Goal: Check status: Check status

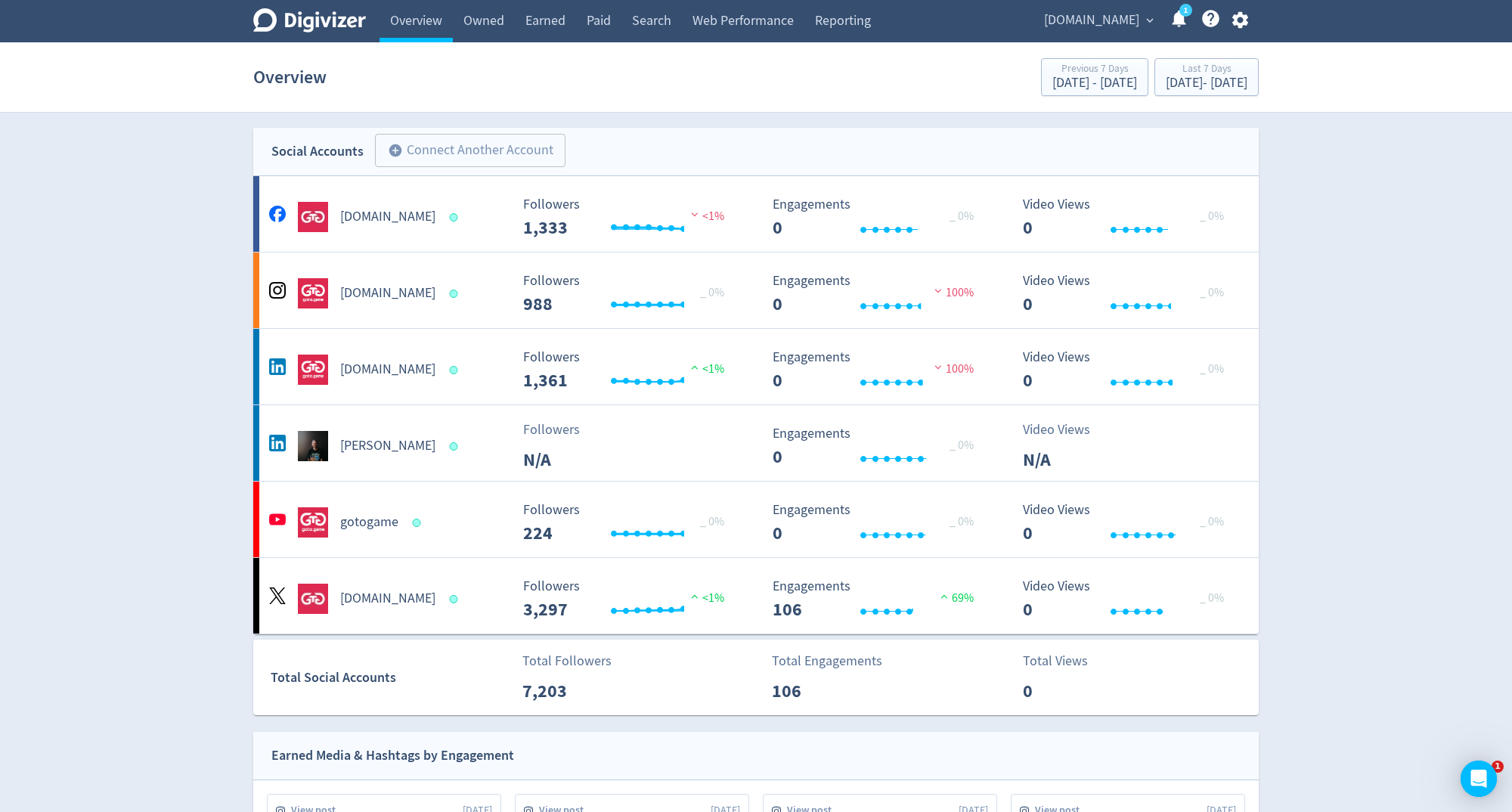
click at [1129, 26] on span "[DOMAIN_NAME]" at bounding box center [1091, 21] width 95 height 25
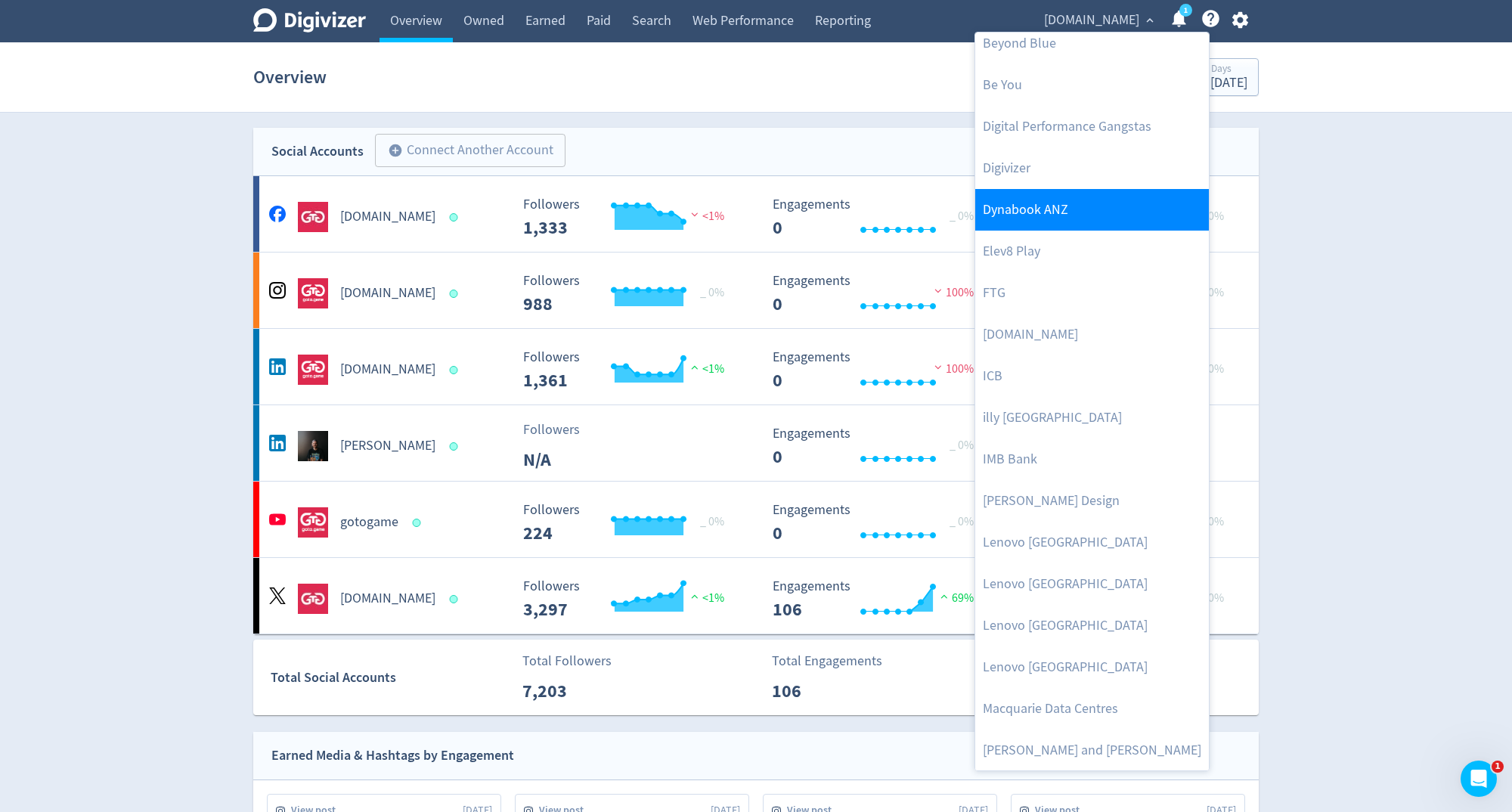
scroll to position [120, 0]
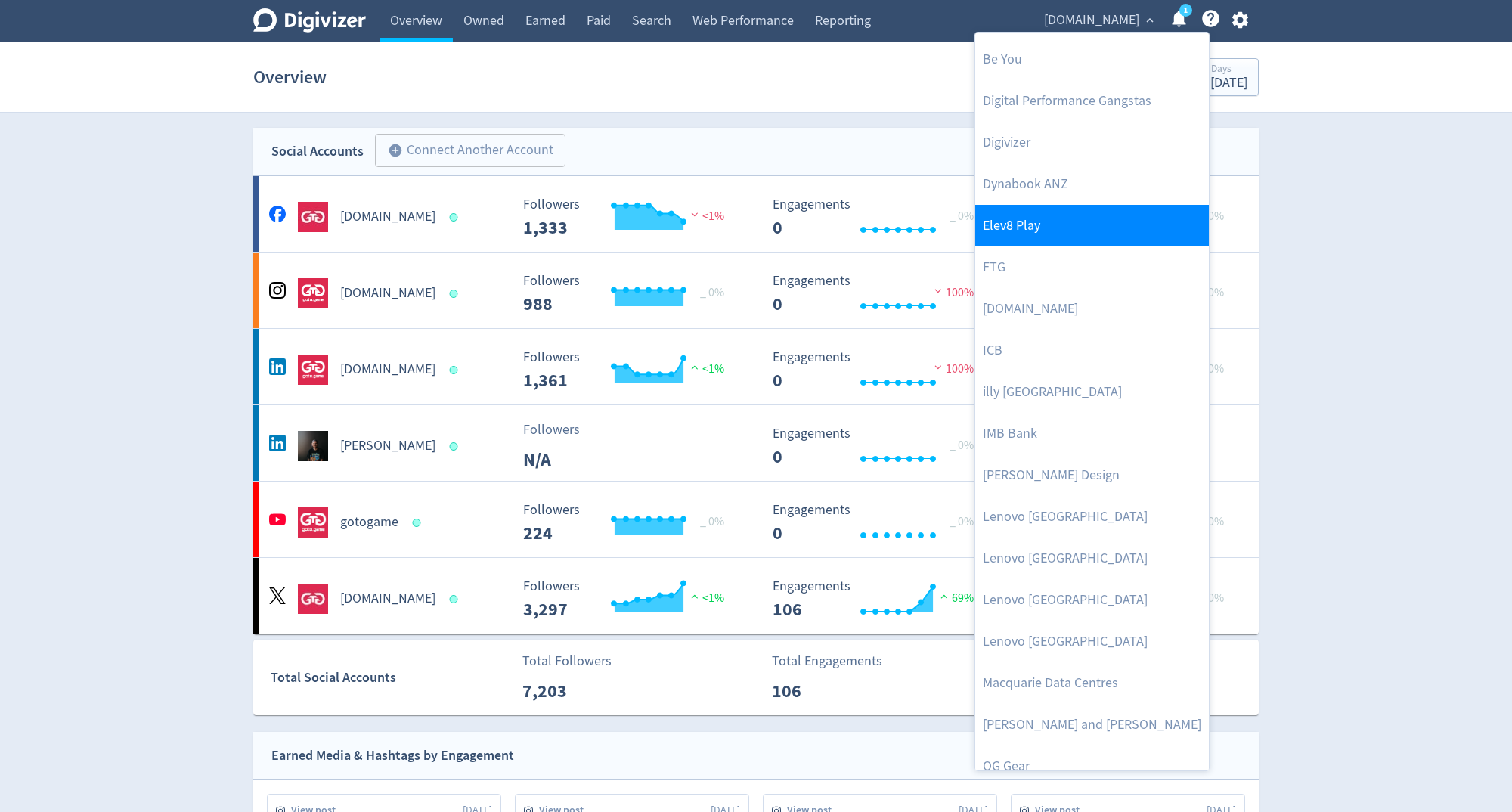
click at [1081, 233] on link "Elev8 Play" at bounding box center [1092, 226] width 233 height 41
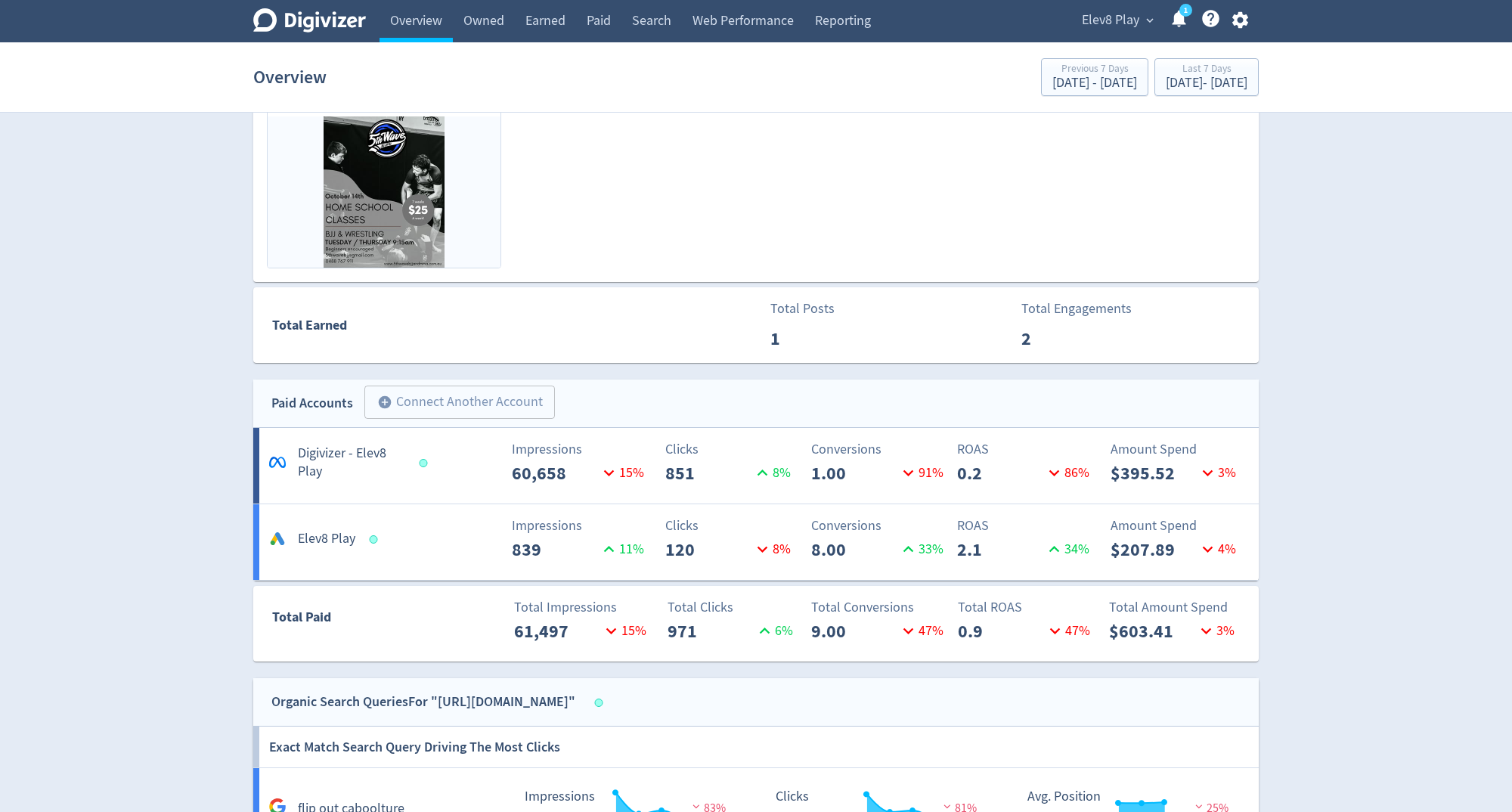
scroll to position [726, 0]
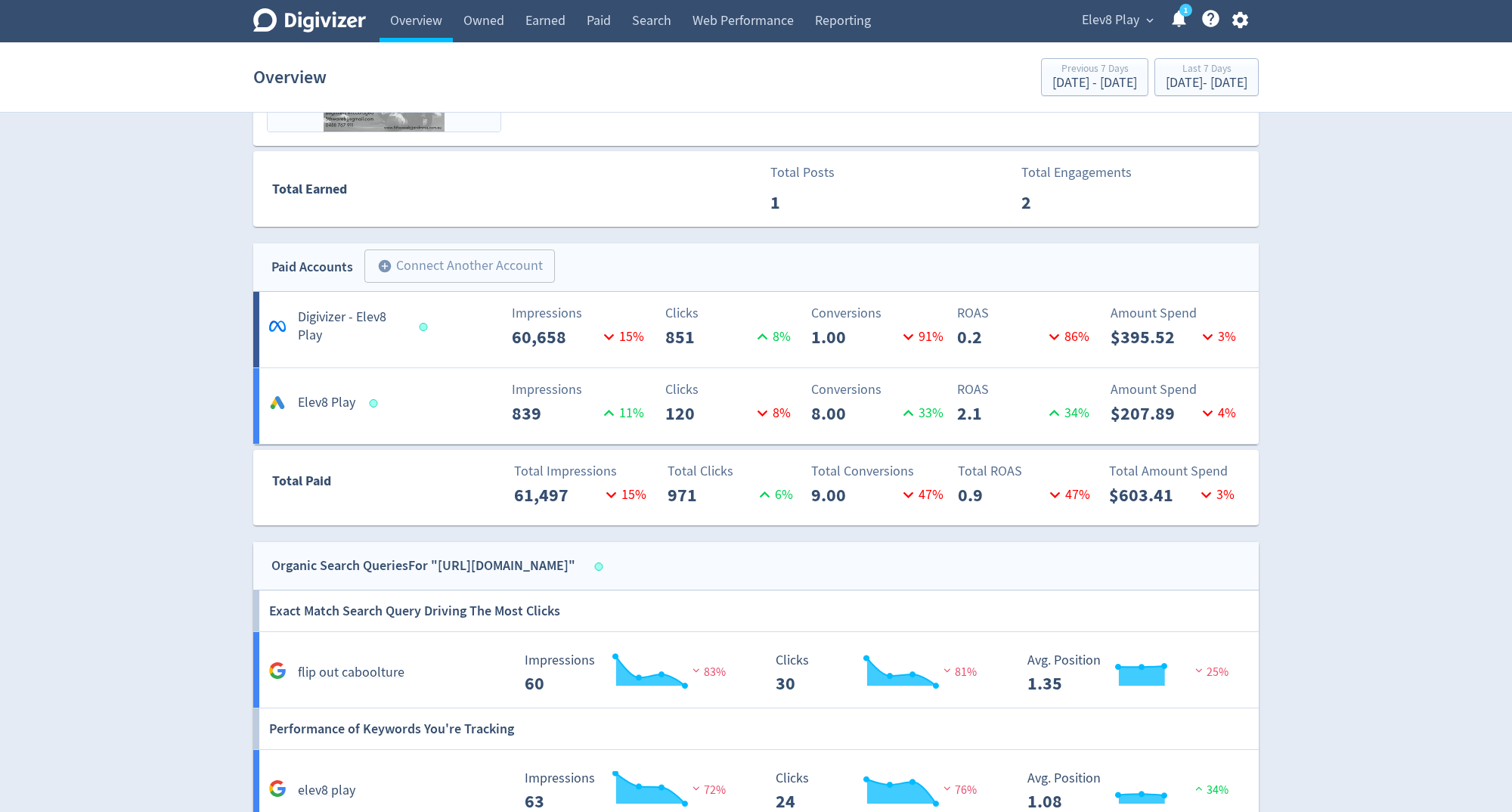
click at [1042, 410] on p "2.1" at bounding box center [1000, 413] width 87 height 27
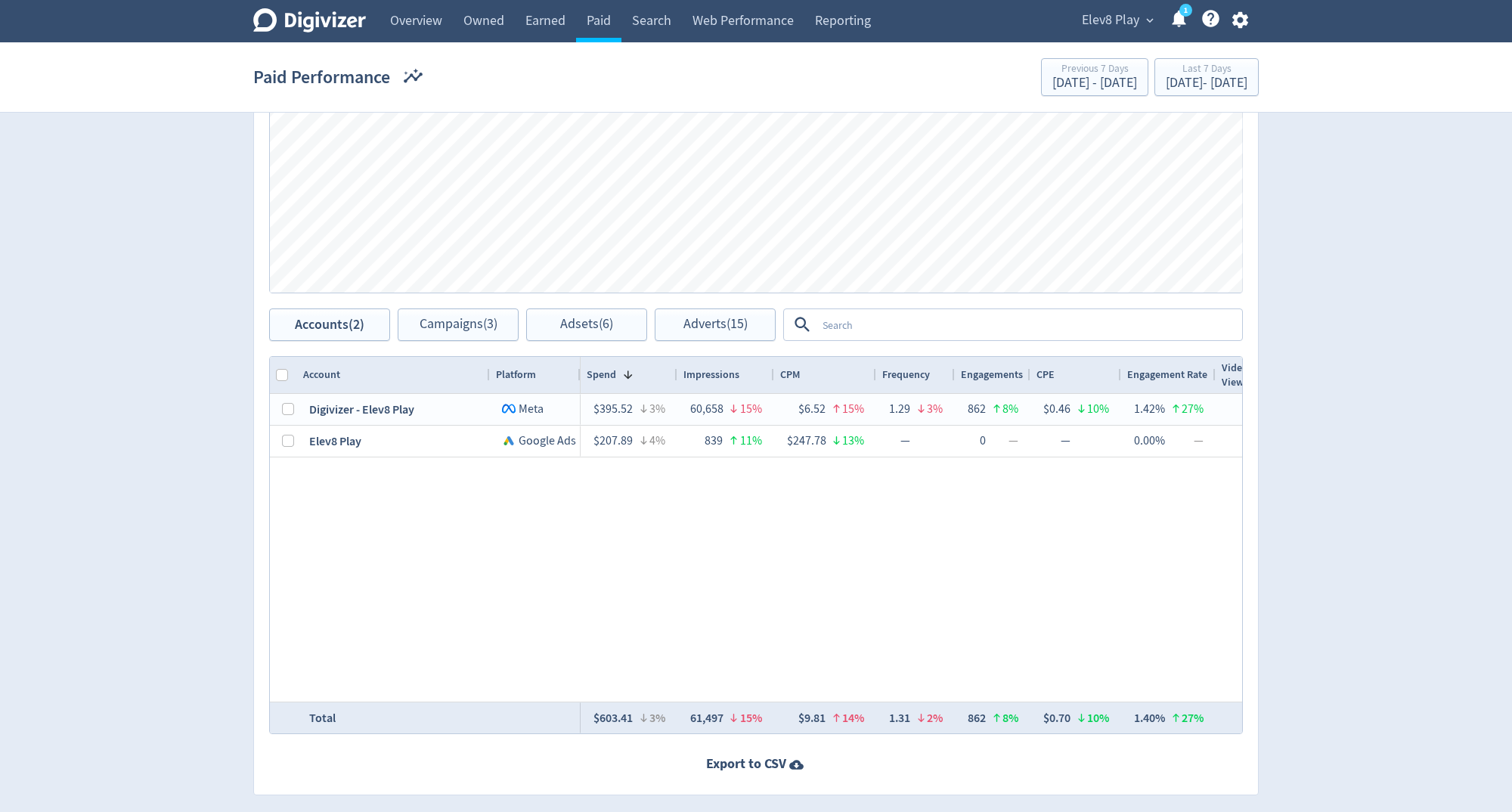
scroll to position [444, 0]
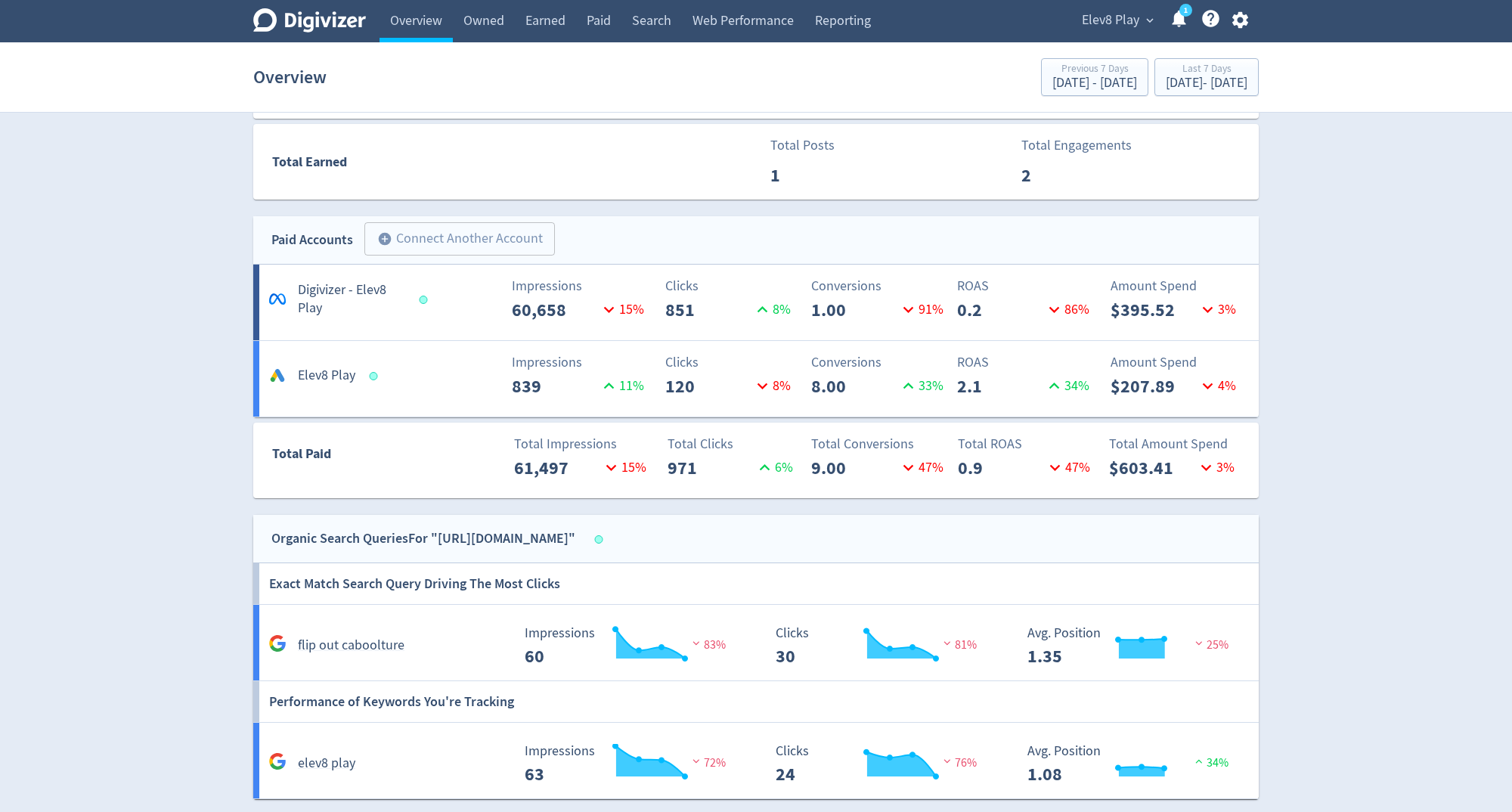
scroll to position [857, 0]
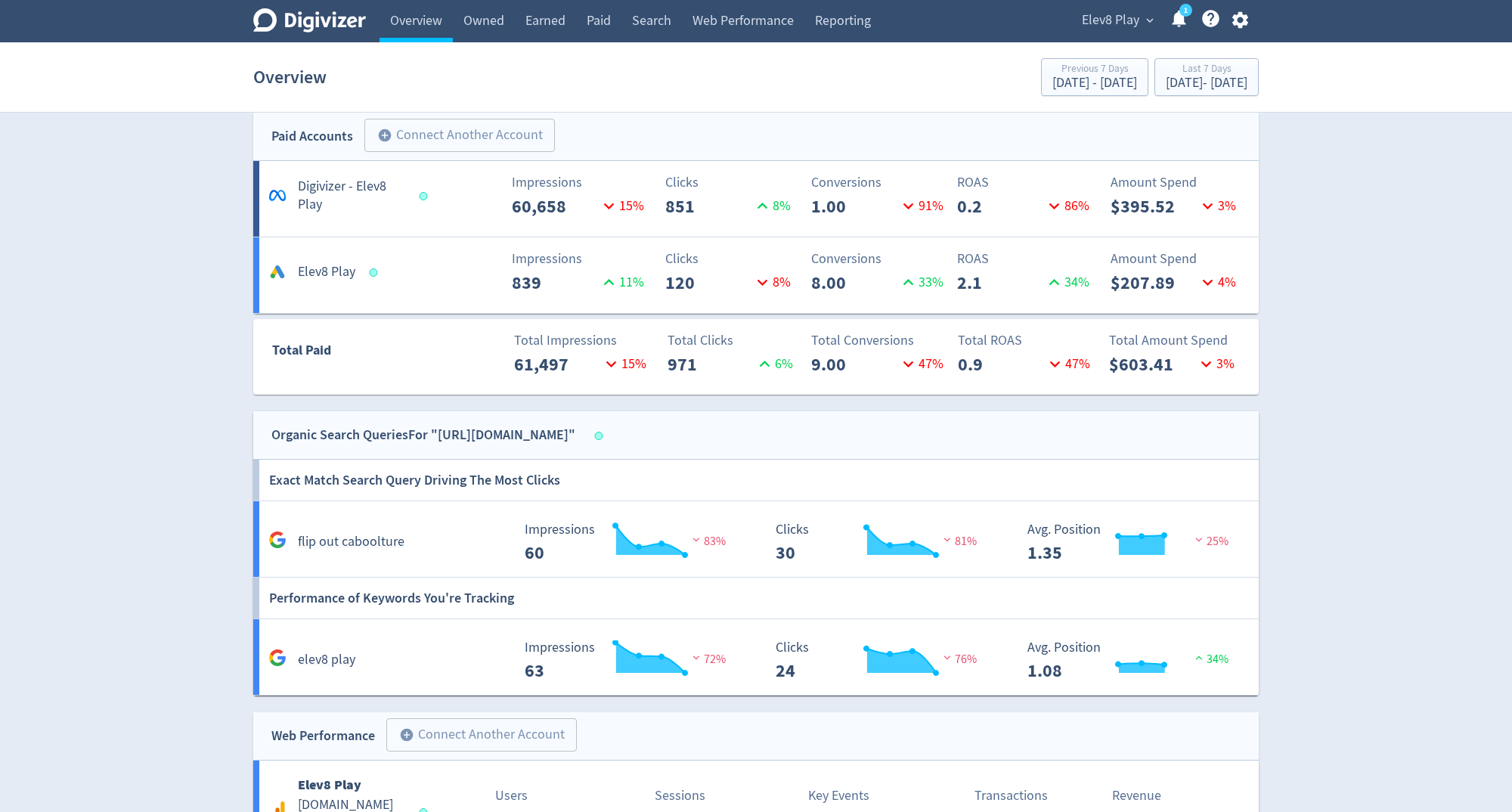
click at [1197, 54] on div "Overview Previous 7 Days [DATE] - [DATE] Last 7 Days [DATE] - [DATE]" at bounding box center [756, 77] width 1005 height 48
click at [1177, 84] on div "[DATE] - [DATE]" at bounding box center [1207, 83] width 81 height 14
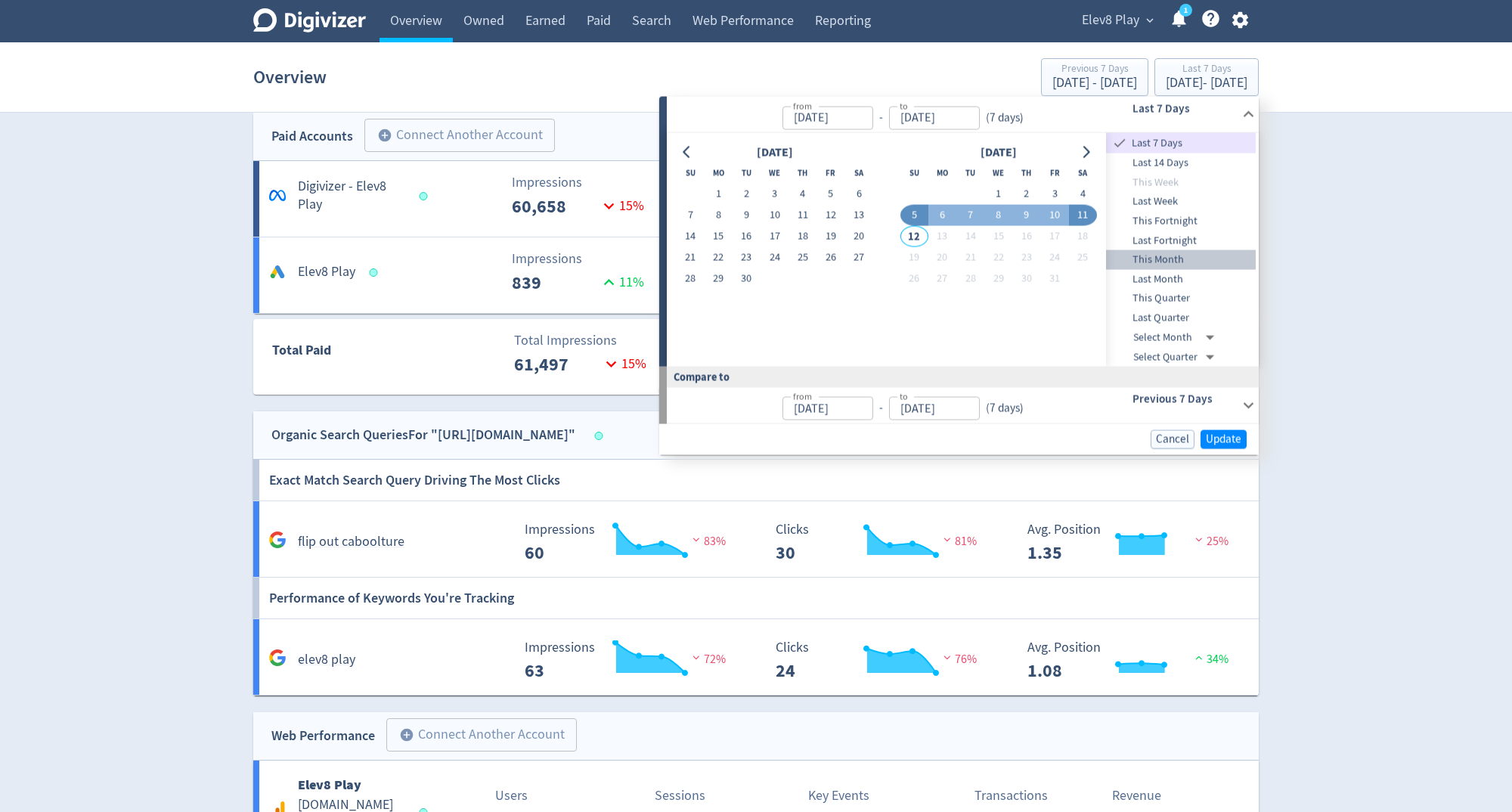
click at [1164, 259] on span "This Month" at bounding box center [1180, 260] width 150 height 17
type input "[DATE]"
click at [1236, 434] on span "Update" at bounding box center [1223, 439] width 35 height 12
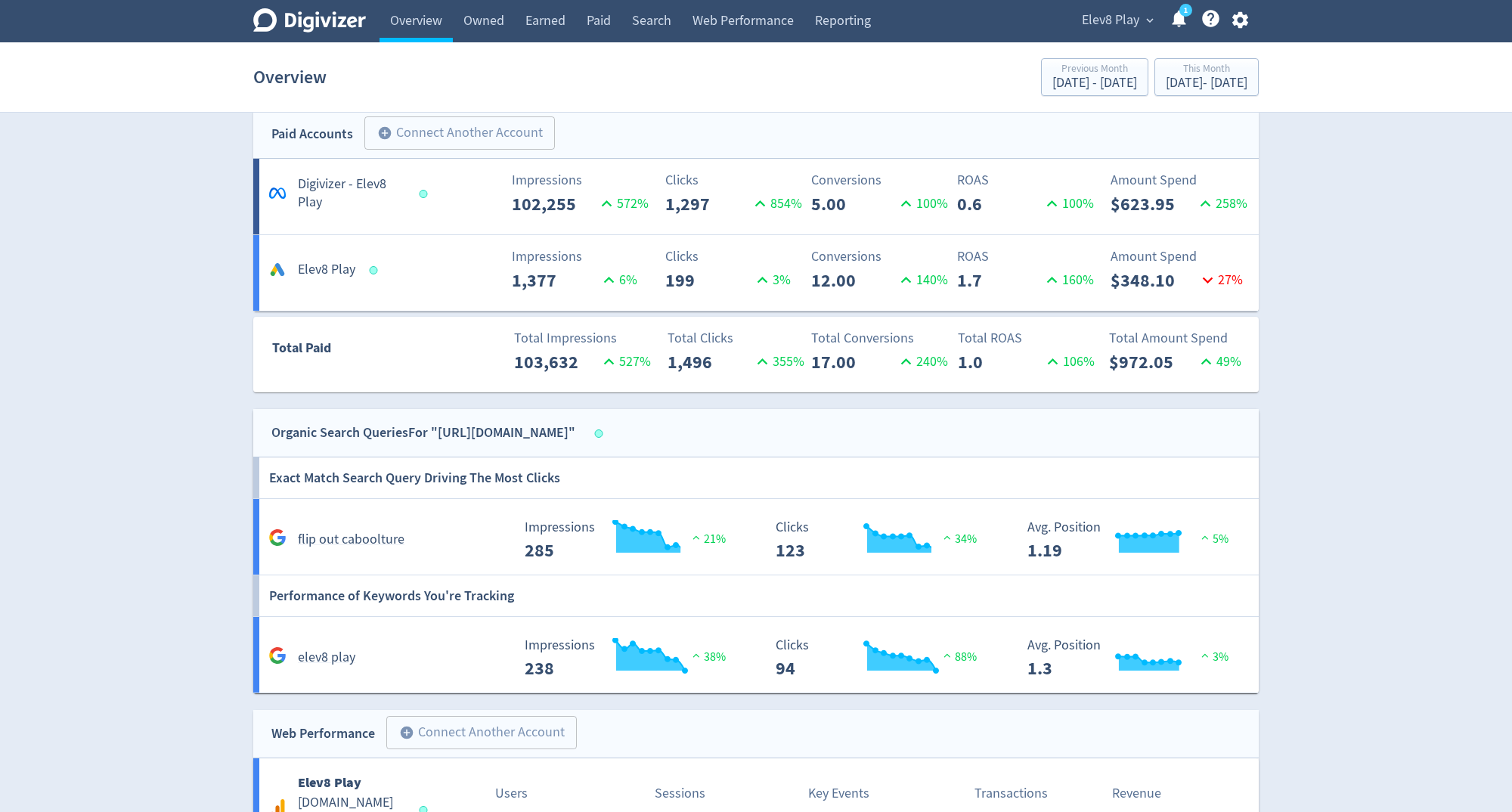
scroll to position [829, 0]
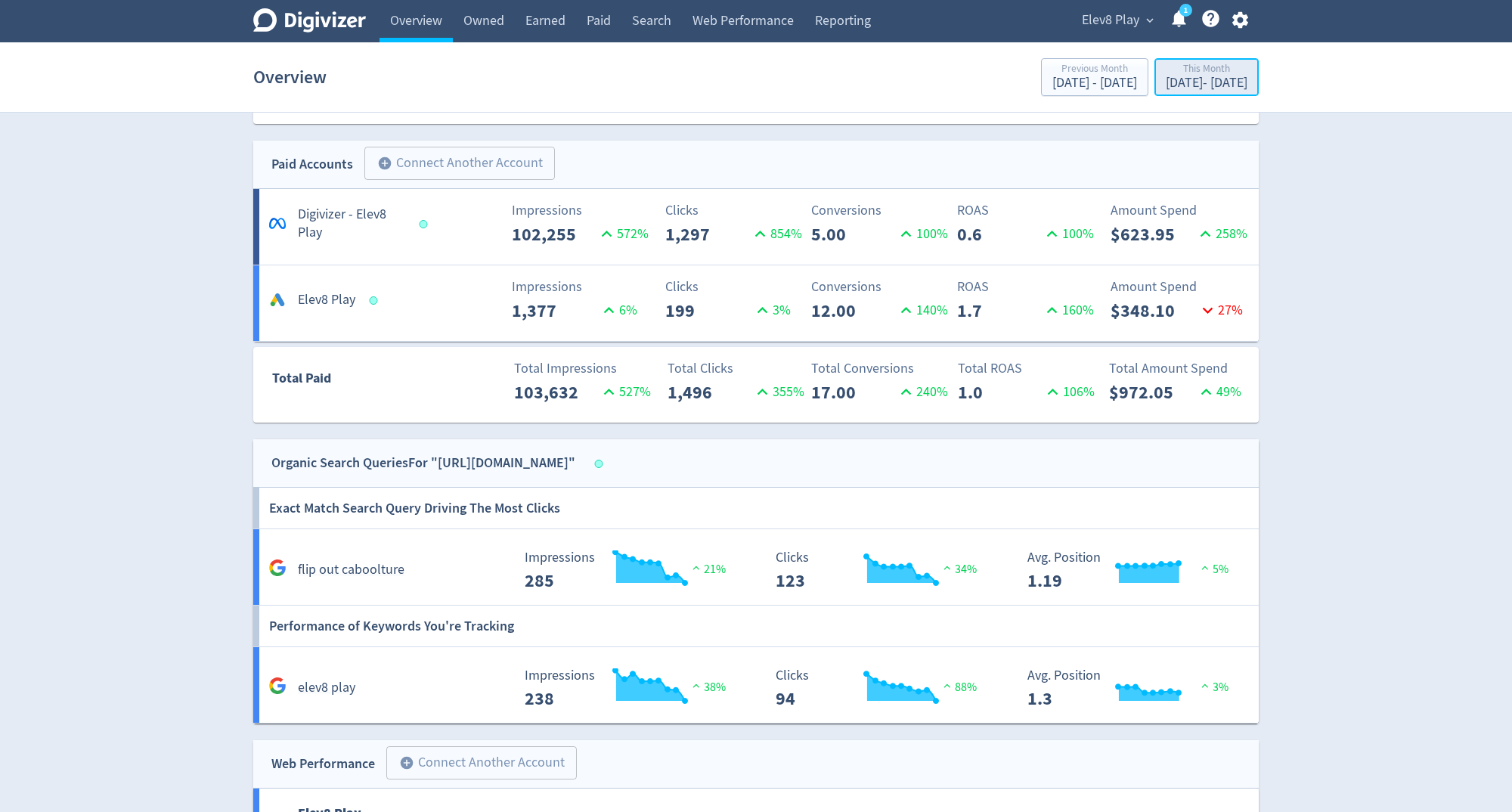
click at [1222, 76] on div "[DATE] - [DATE]" at bounding box center [1207, 83] width 81 height 14
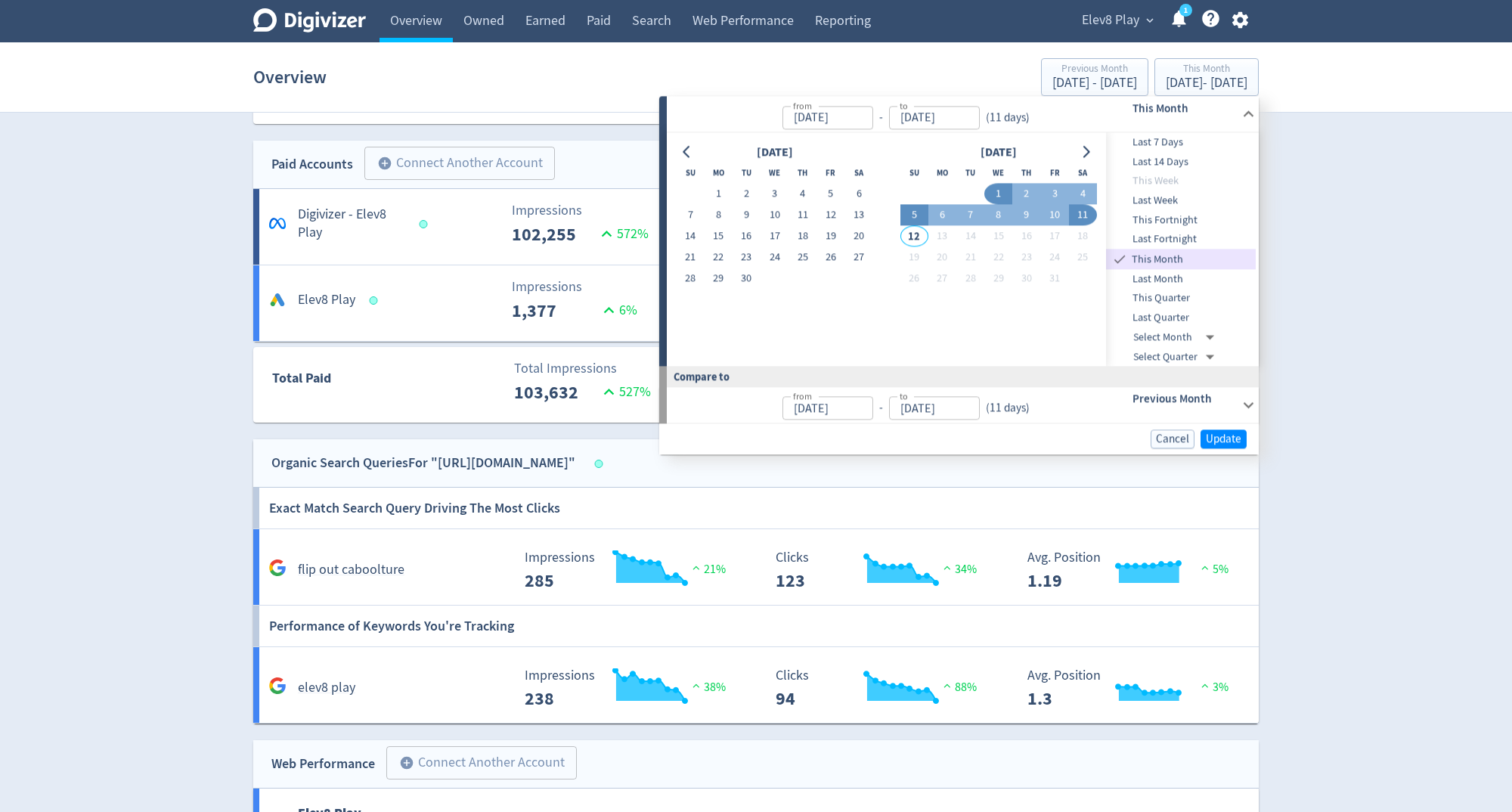
click at [914, 215] on button "5" at bounding box center [914, 216] width 28 height 21
type input "[DATE]"
click at [1083, 212] on button "11" at bounding box center [1083, 216] width 28 height 21
type input "[DATE]"
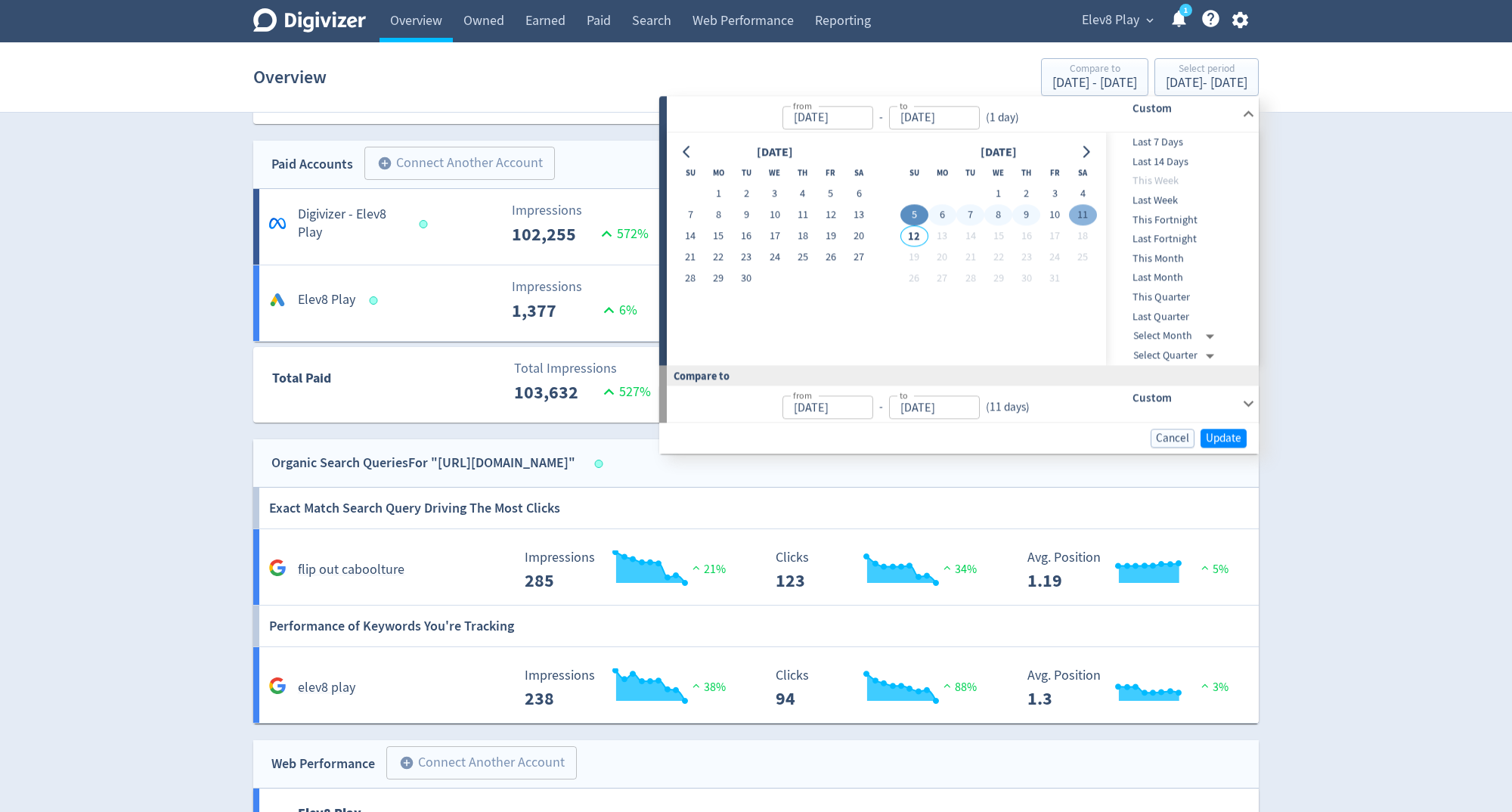
type input "[DATE]"
click at [1207, 432] on span "Update" at bounding box center [1223, 437] width 35 height 12
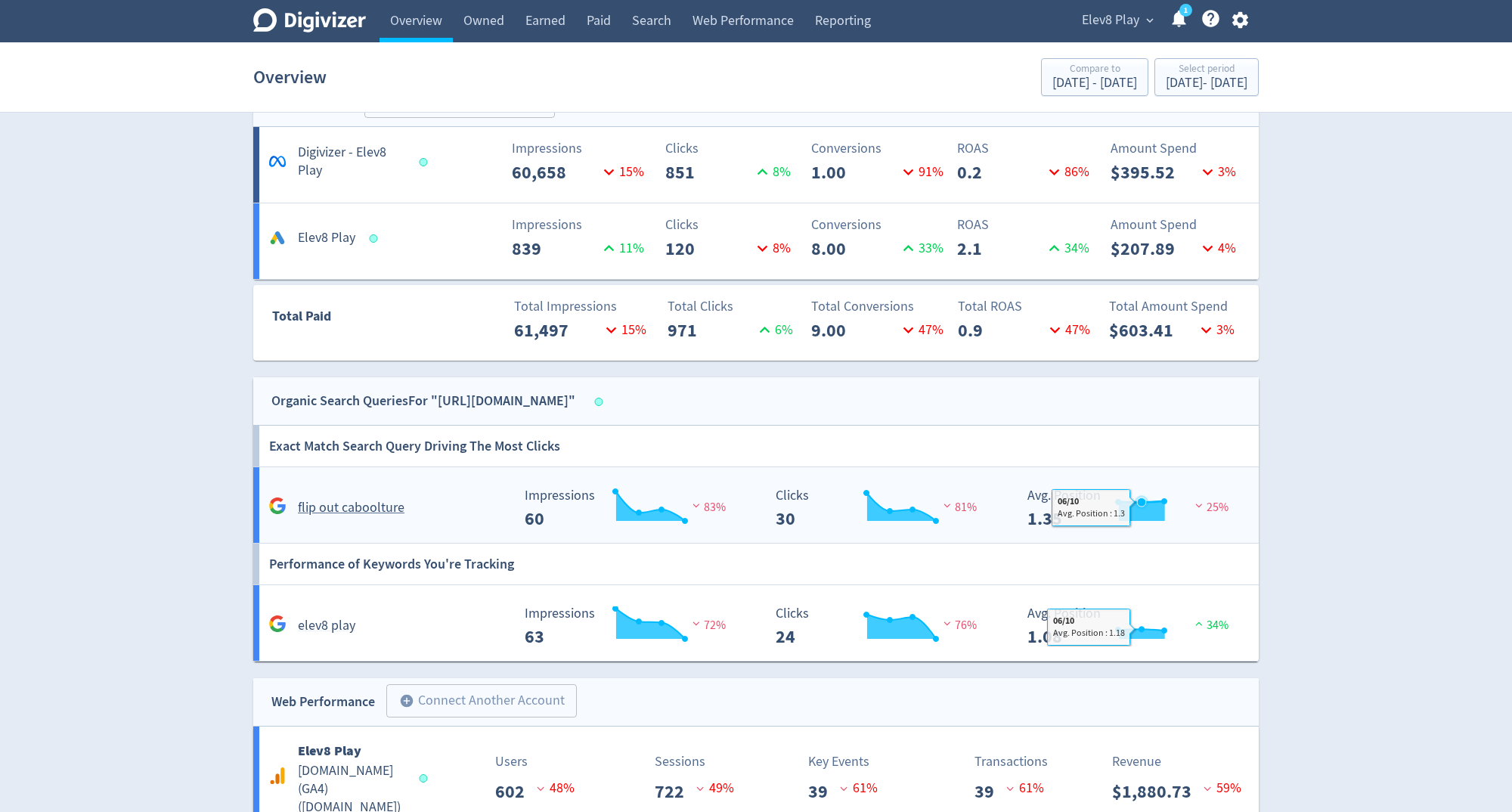
scroll to position [879, 0]
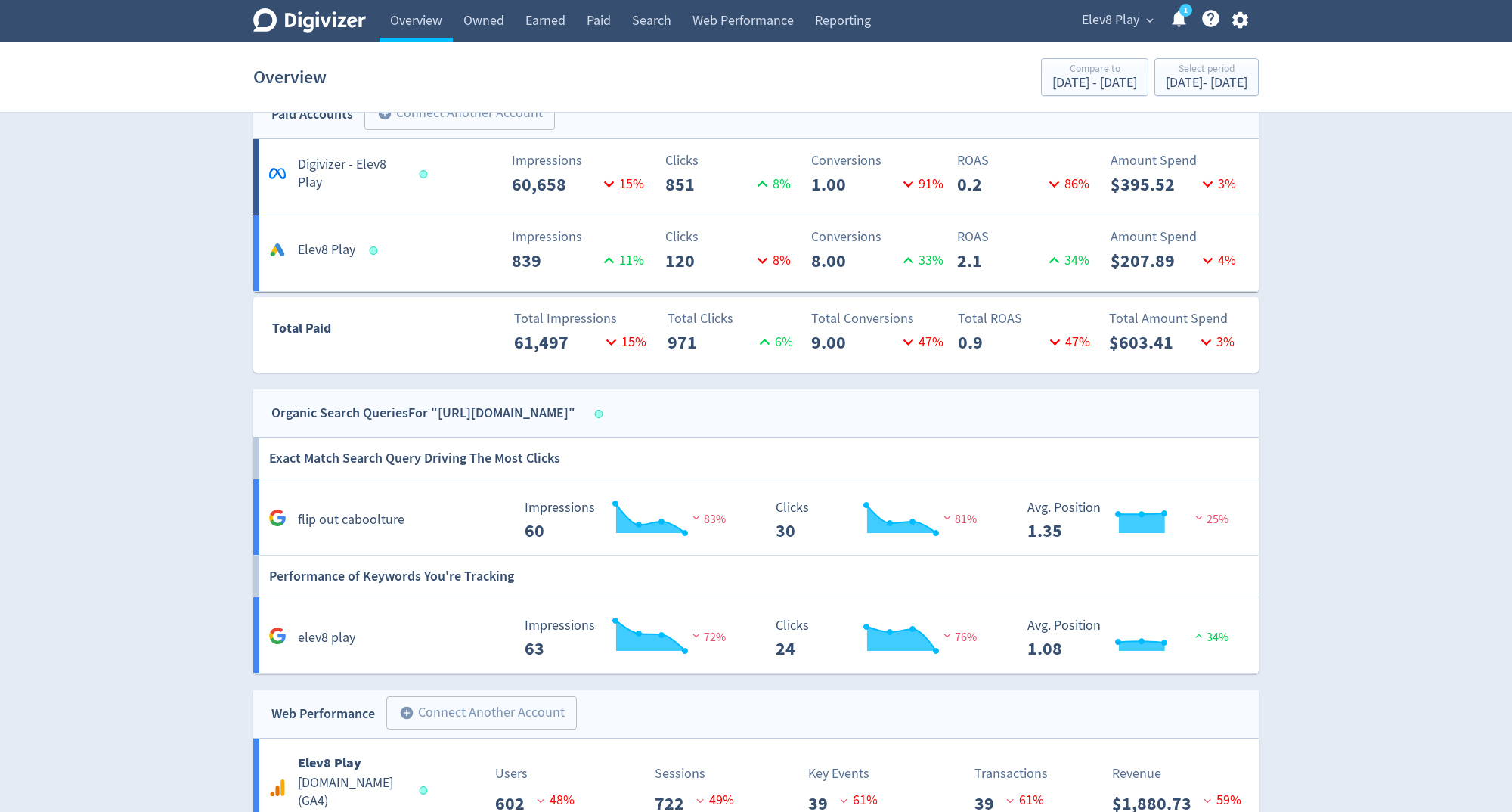
click at [1048, 279] on Play-7 "Elev8 Play Impressions 839 11 % Clicks 120 8 % Conversions 8.00 33 % ROAS 2.1 3…" at bounding box center [756, 253] width 1005 height 76
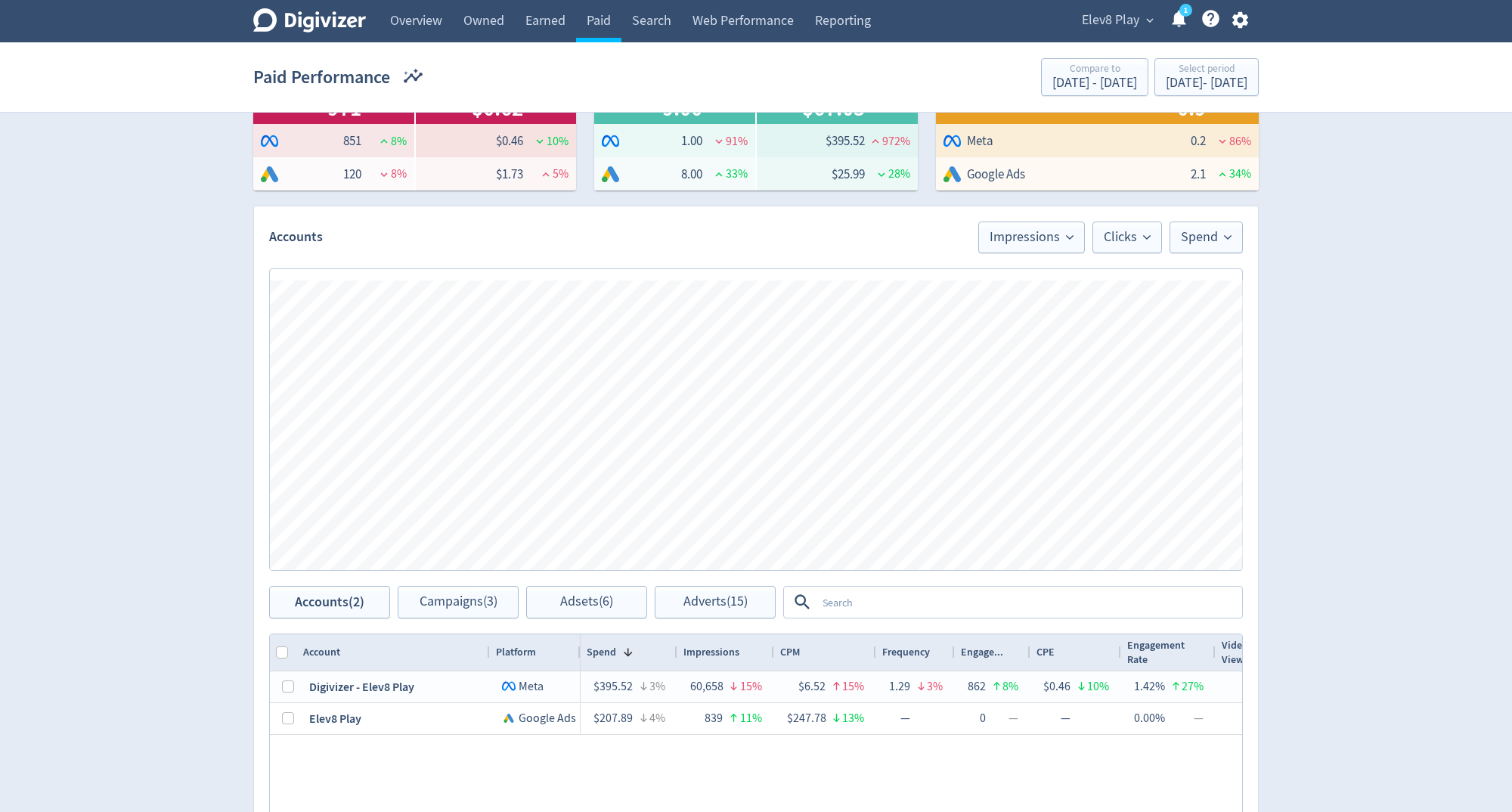
scroll to position [245, 0]
click at [1059, 244] on span "Impressions" at bounding box center [1031, 239] width 84 height 14
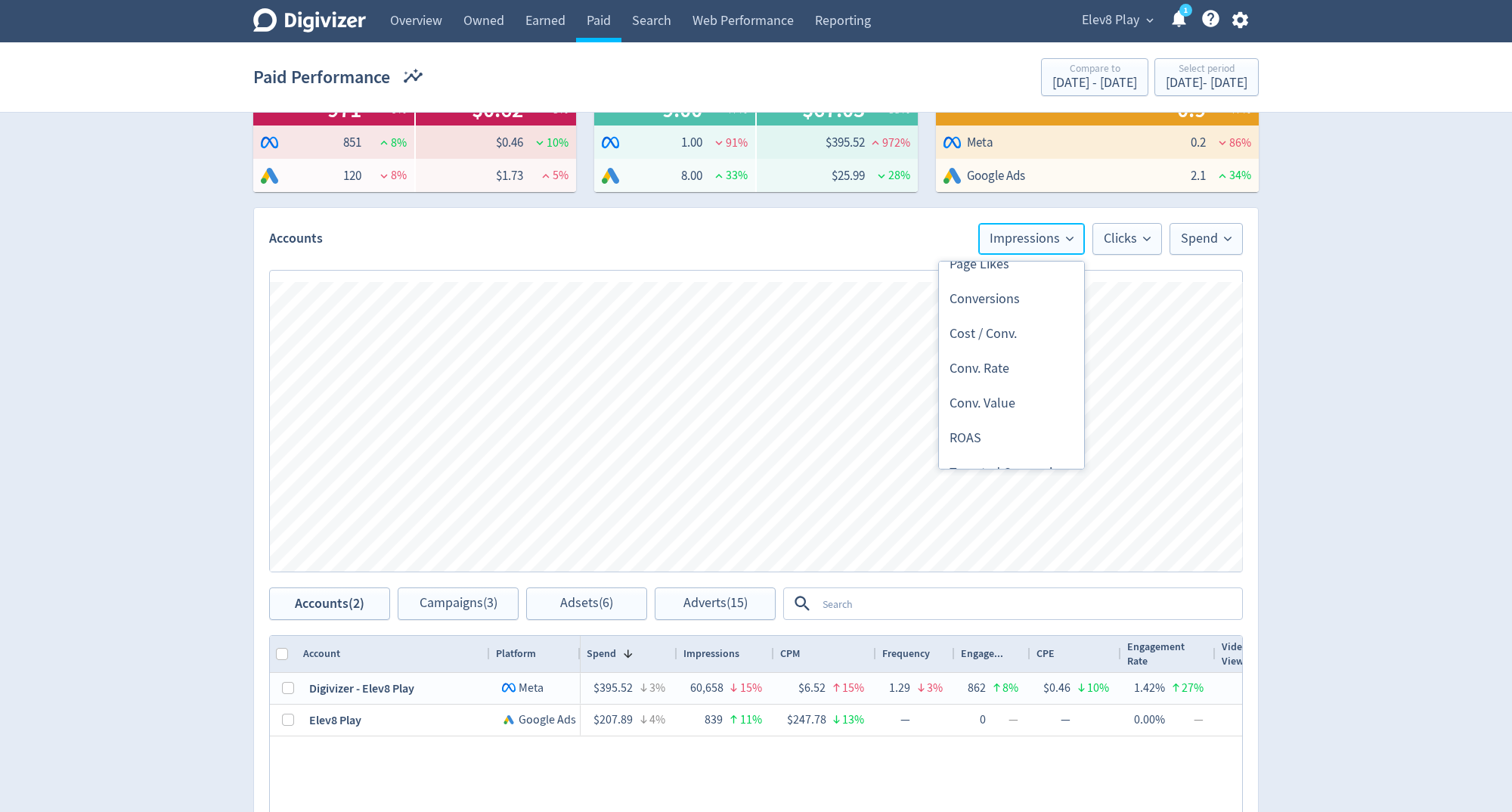
scroll to position [486, 0]
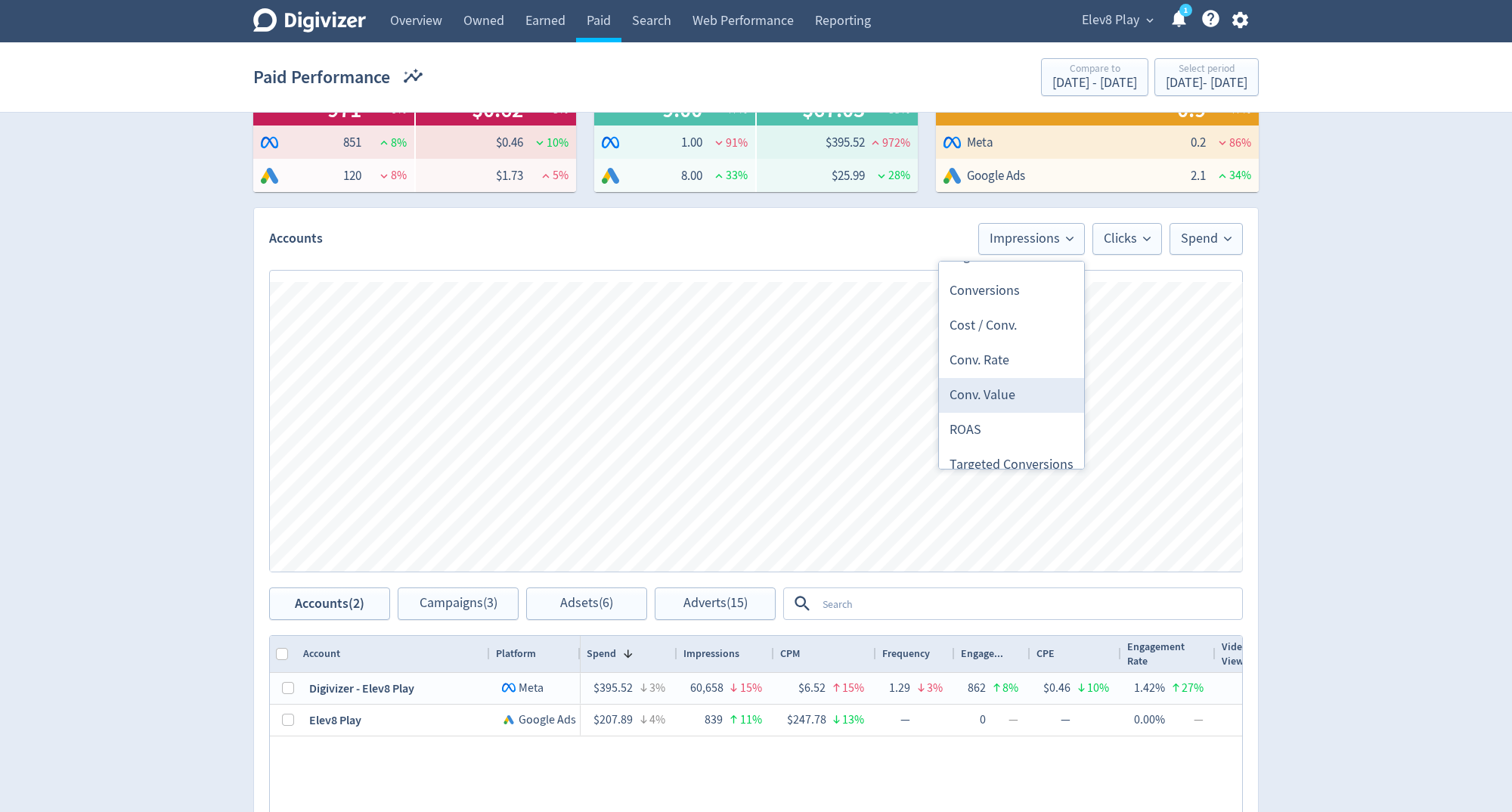
click at [997, 385] on li "Conv. Value" at bounding box center [1011, 395] width 145 height 35
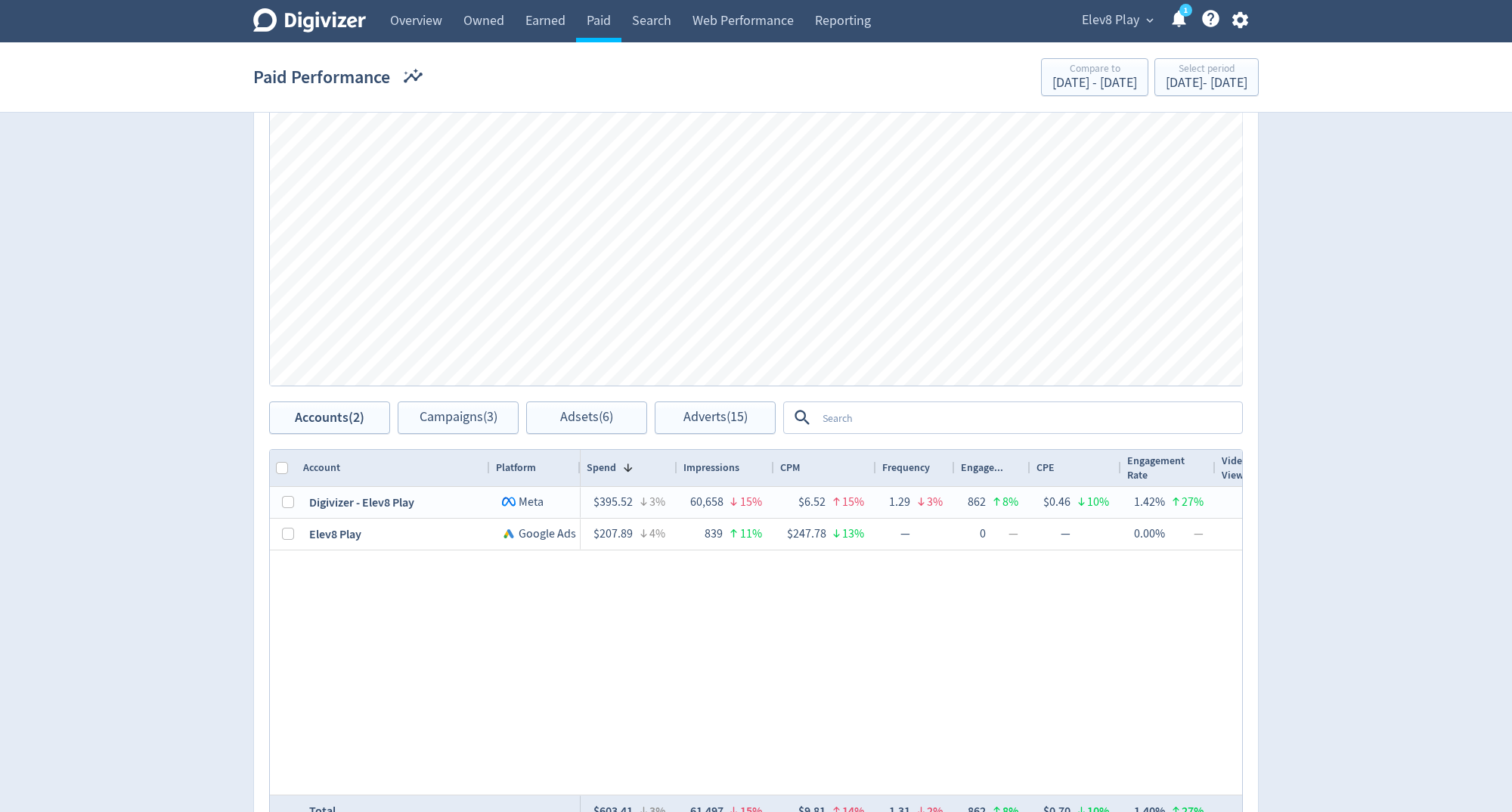
scroll to position [429, 0]
click at [1134, 35] on div "Elev8 Play expand_more 1 Help Center - Searchable support on using Digivizer" at bounding box center [1162, 21] width 193 height 42
click at [1127, 15] on span "Elev8 Play" at bounding box center [1111, 21] width 58 height 25
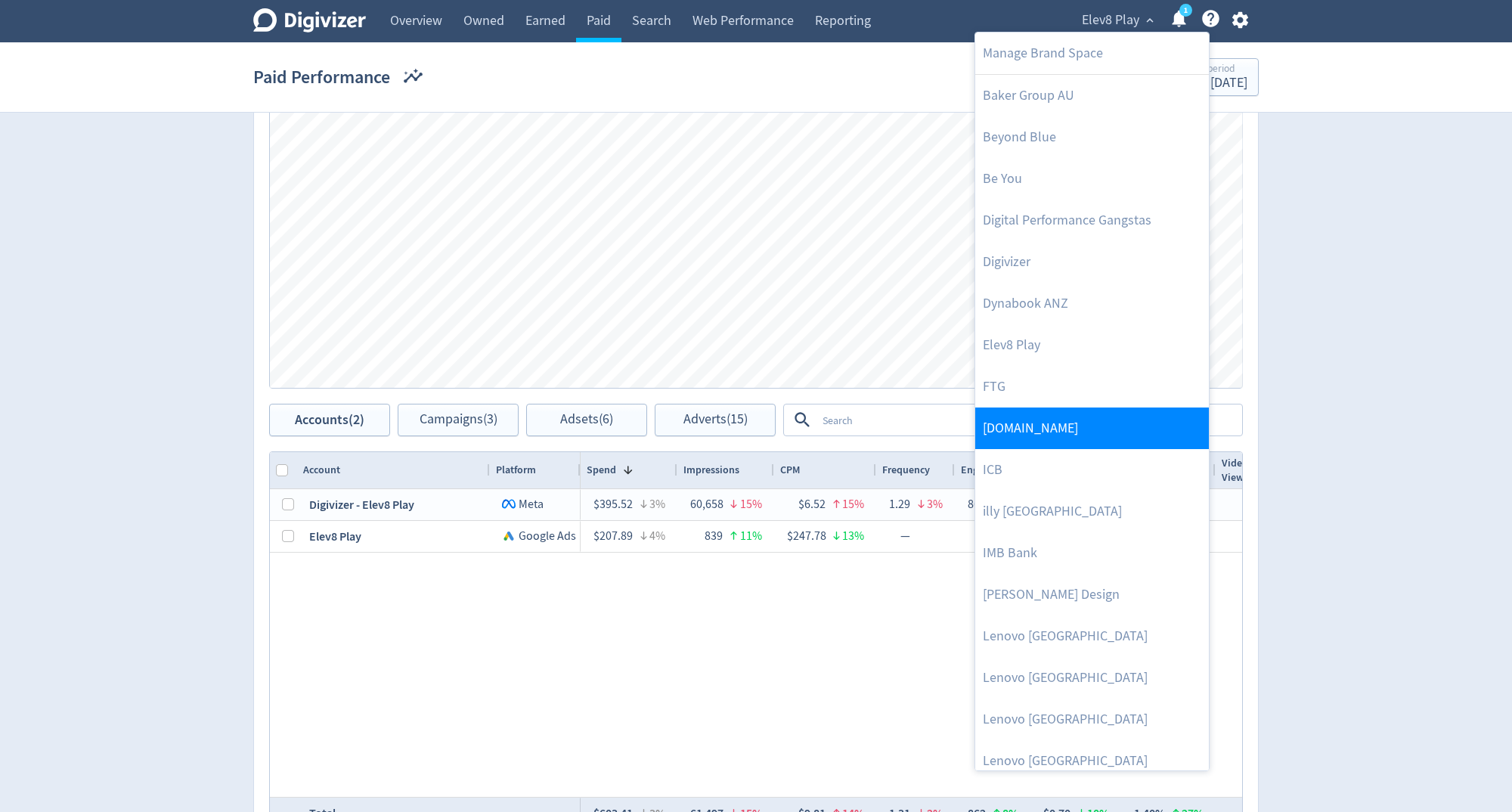
click at [1096, 430] on link "[DOMAIN_NAME]" at bounding box center [1092, 428] width 233 height 41
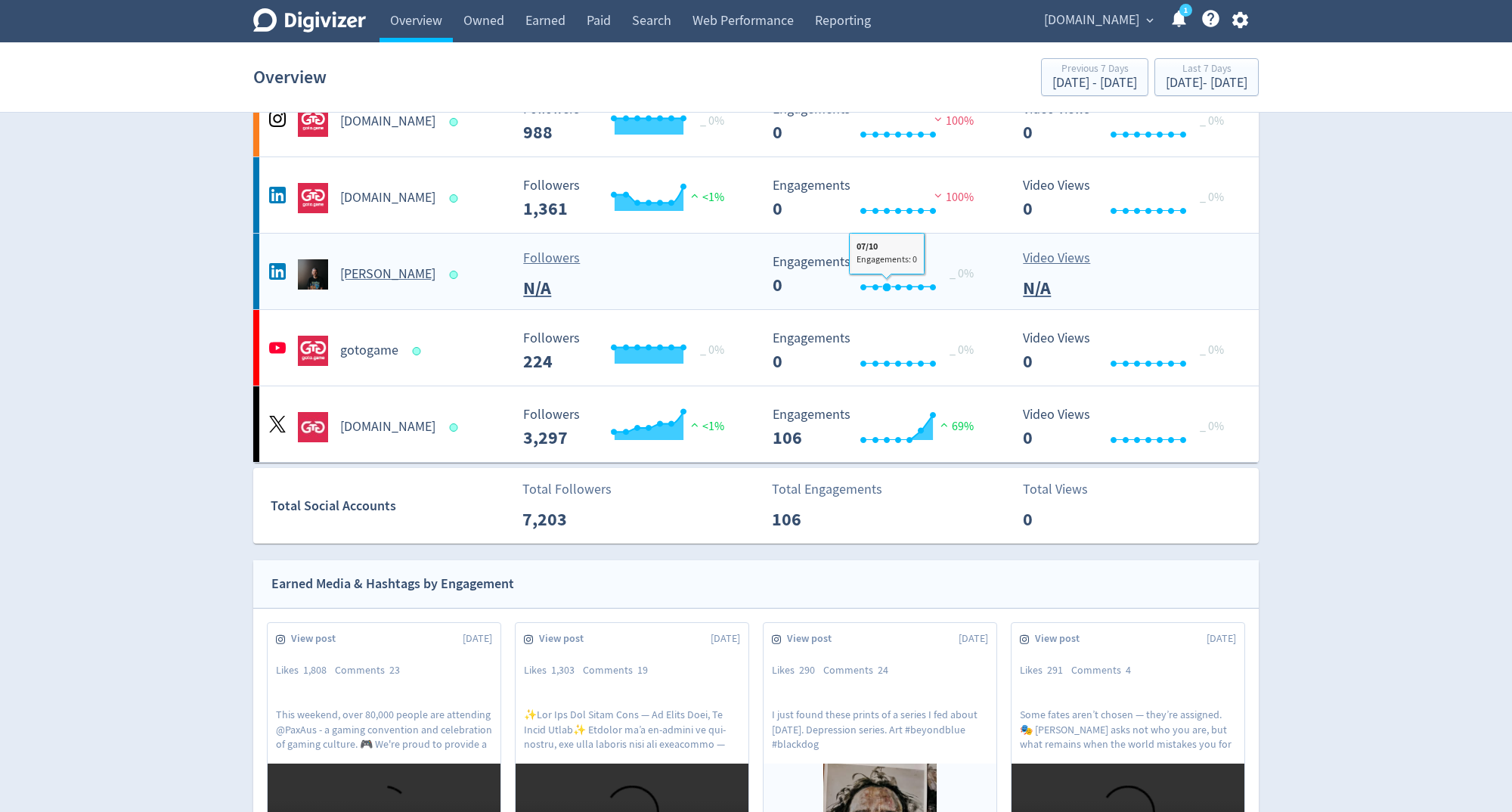
scroll to position [169, 0]
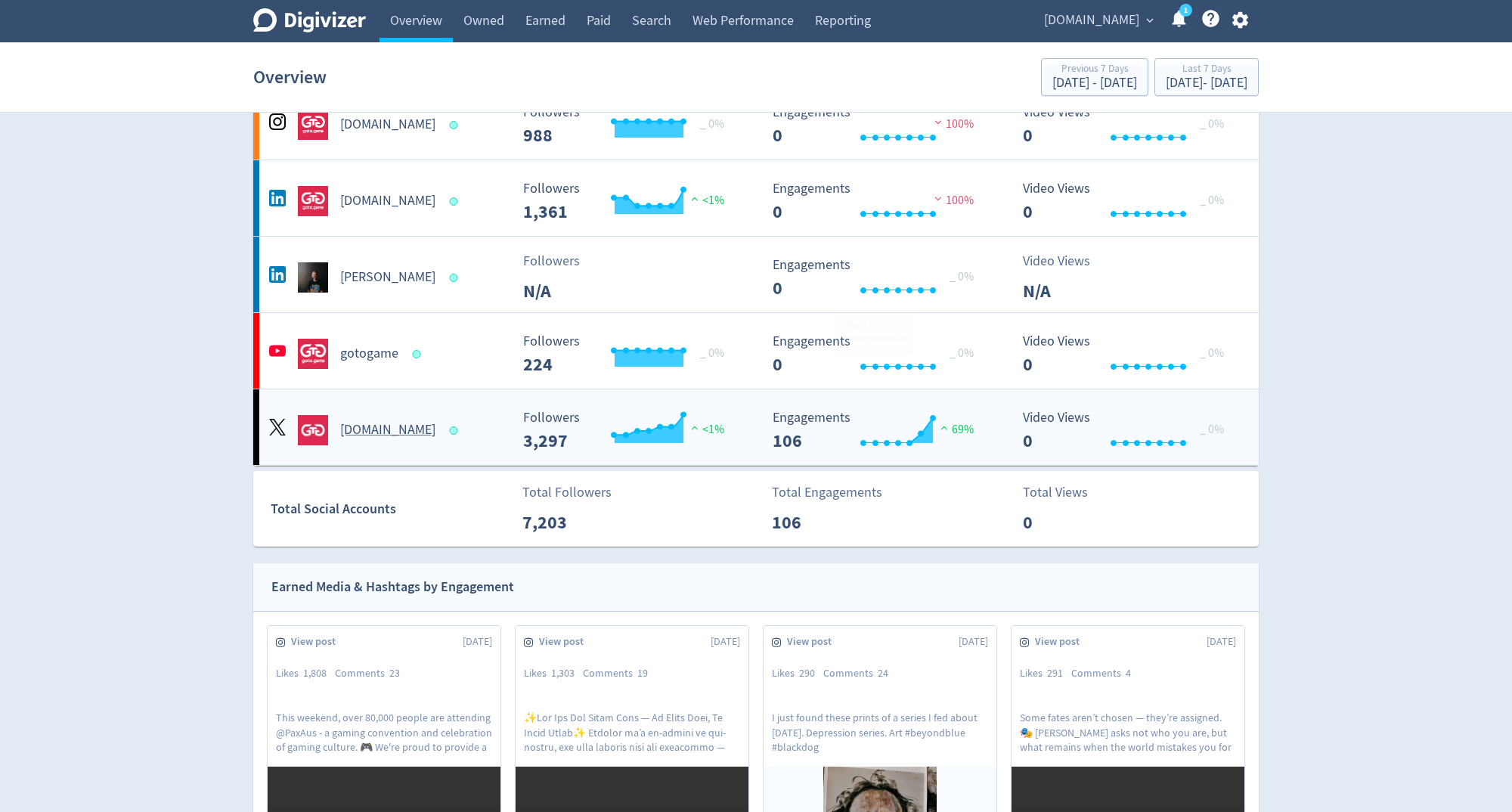
click at [769, 442] on rect "\a Engagements\a 106\a" at bounding box center [879, 431] width 227 height 40
